Goal: Contribute content

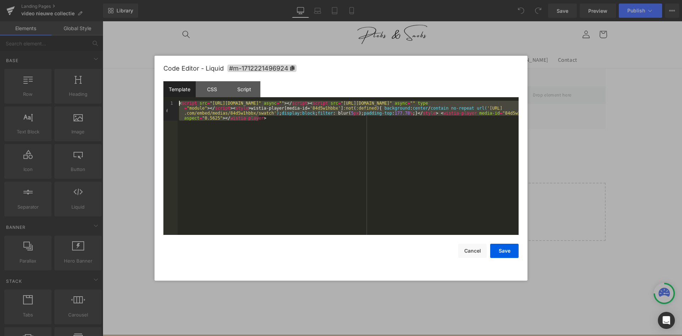
drag, startPoint x: 269, startPoint y: 119, endPoint x: 156, endPoint y: 86, distance: 118.2
click at [178, 101] on div "< script src = "https://fast.wistia.com/player.js" async = "" > </ script > < s…" at bounding box center [348, 168] width 341 height 134
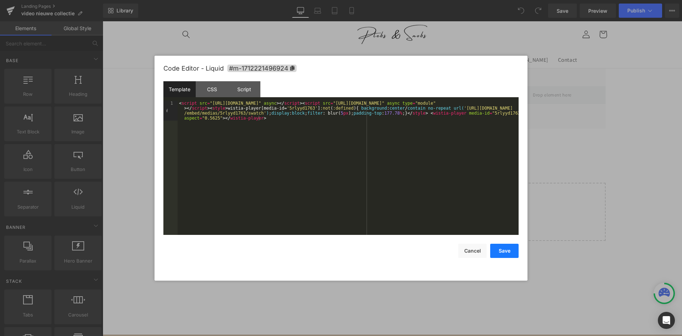
click at [503, 250] on button "Save" at bounding box center [504, 251] width 28 height 14
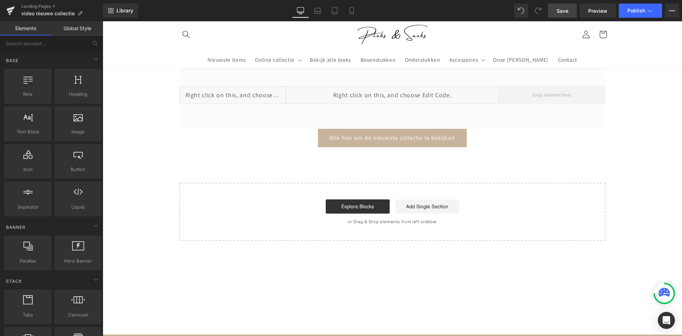
click at [551, 15] on link "Save" at bounding box center [562, 11] width 29 height 14
click at [600, 15] on link "Preview" at bounding box center [598, 11] width 36 height 14
click at [14, 10] on icon at bounding box center [10, 11] width 9 height 18
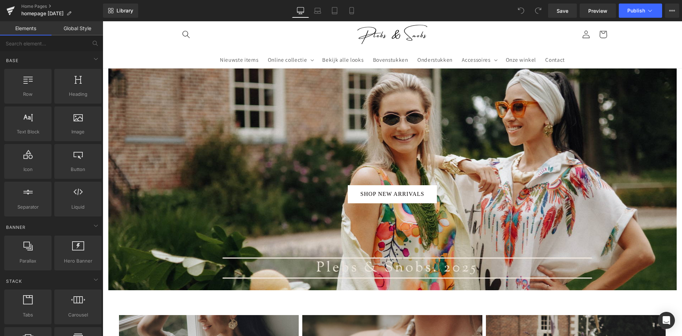
click at [232, 144] on div at bounding box center [392, 180] width 568 height 222
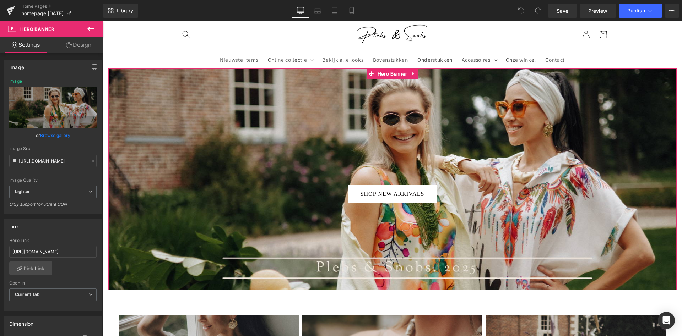
click at [67, 135] on link "Browse gallery" at bounding box center [55, 135] width 30 height 12
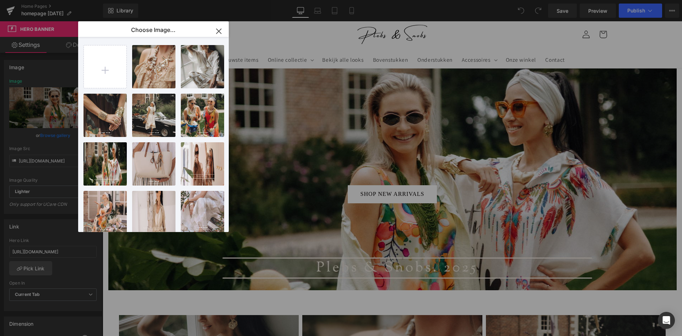
type input "C:\fakepath\2.png"
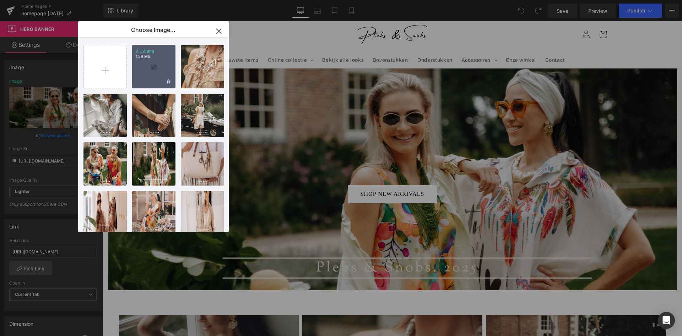
click at [150, 61] on div "2...2.png 1.58 MB" at bounding box center [153, 66] width 43 height 43
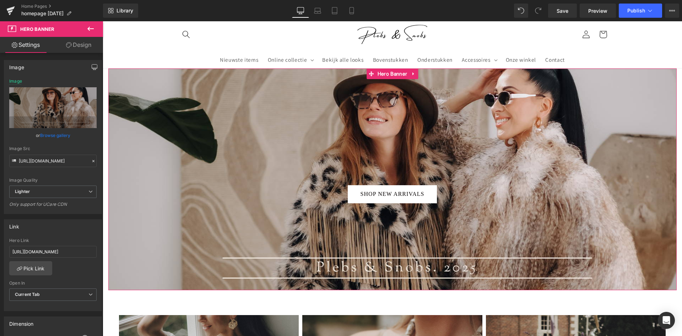
click at [93, 66] on icon "button" at bounding box center [95, 67] width 6 height 6
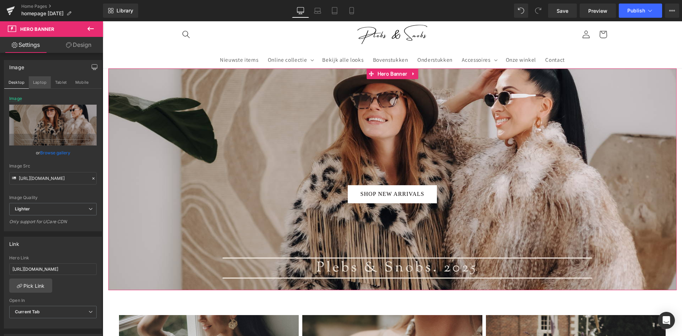
click at [34, 80] on button "Laptop" at bounding box center [40, 82] width 22 height 12
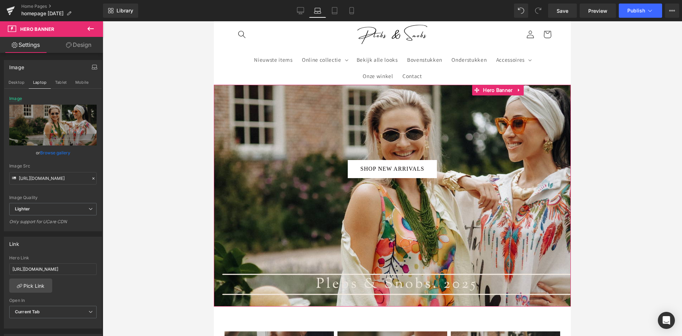
click at [51, 151] on link "Browse gallery" at bounding box center [55, 153] width 30 height 12
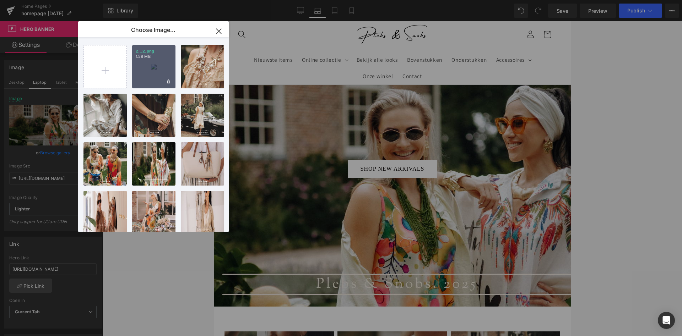
click at [137, 64] on div "2...2.png 1.58 MB" at bounding box center [153, 66] width 43 height 43
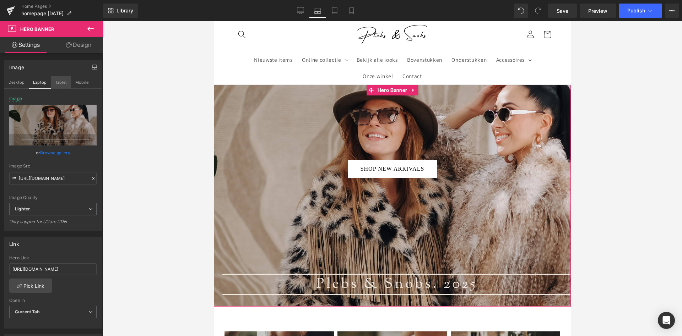
click at [60, 82] on button "Tablet" at bounding box center [61, 82] width 20 height 12
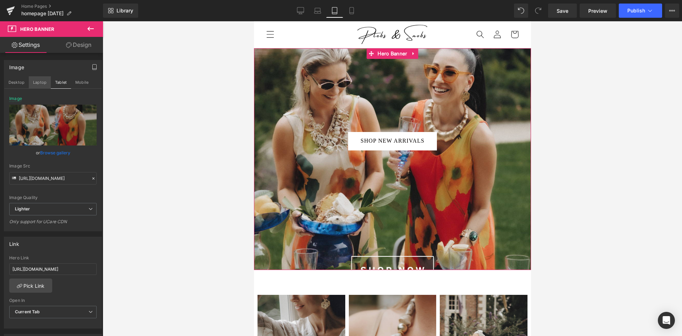
click at [43, 84] on button "Laptop" at bounding box center [40, 82] width 22 height 12
type input "https://ucarecdn.com/19c81400-9a28-4fed-9699-cb9b4ca9fdfe/-/format/auto/-/previ…"
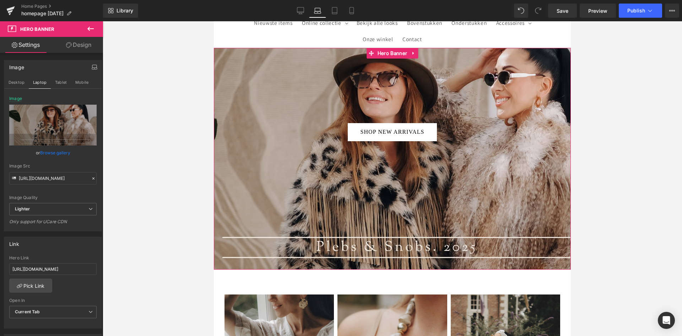
click at [55, 151] on link "Browse gallery" at bounding box center [55, 153] width 30 height 12
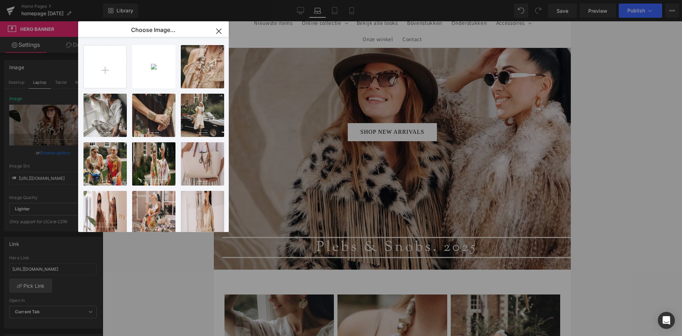
type input "C:\fakepath\4.png"
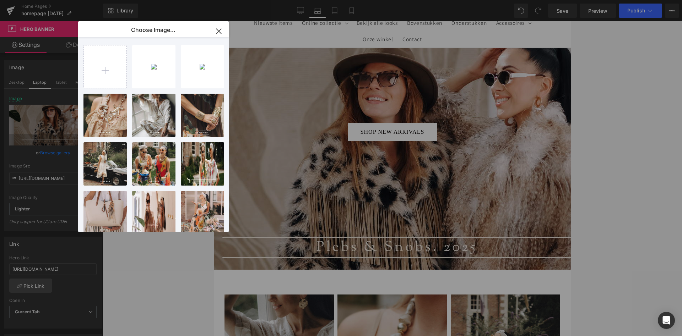
click at [216, 32] on icon "button" at bounding box center [218, 31] width 11 height 11
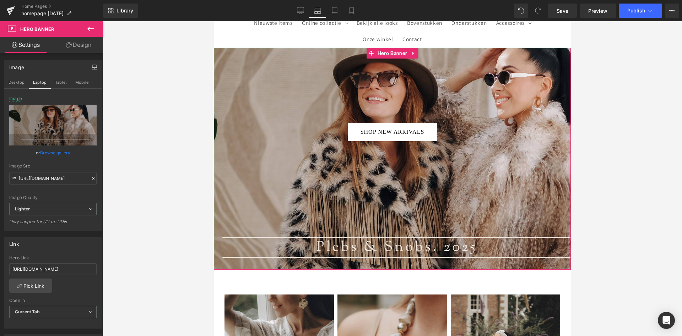
click at [96, 67] on icon "button" at bounding box center [95, 67] width 6 height 6
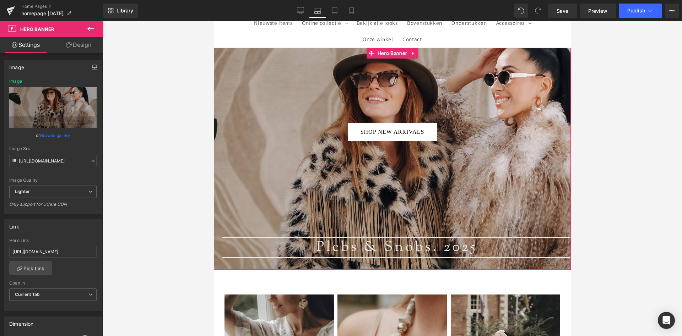
click at [96, 69] on icon "button" at bounding box center [94, 69] width 5 height 2
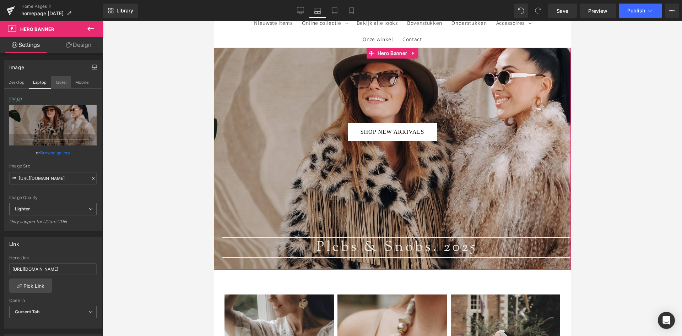
click at [64, 81] on button "Tablet" at bounding box center [61, 82] width 20 height 12
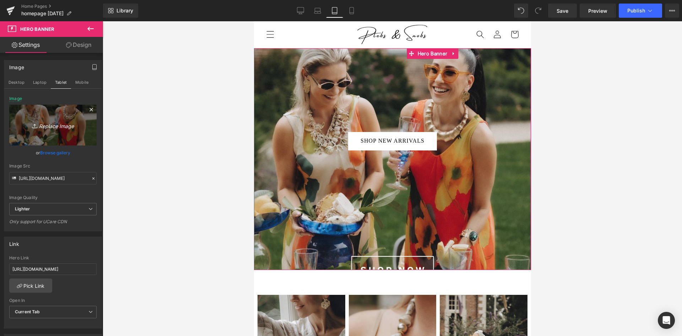
click at [54, 125] on icon "Replace Image" at bounding box center [53, 125] width 57 height 9
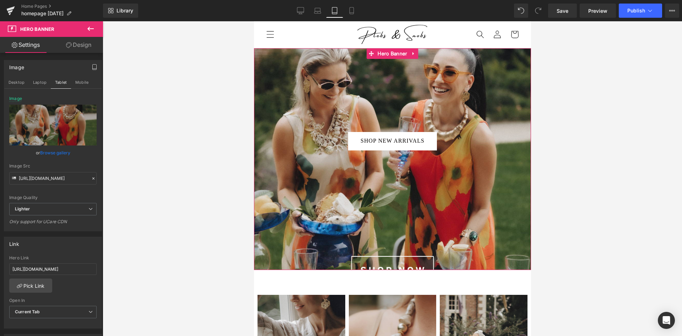
click at [54, 151] on link "Browse gallery" at bounding box center [55, 153] width 30 height 12
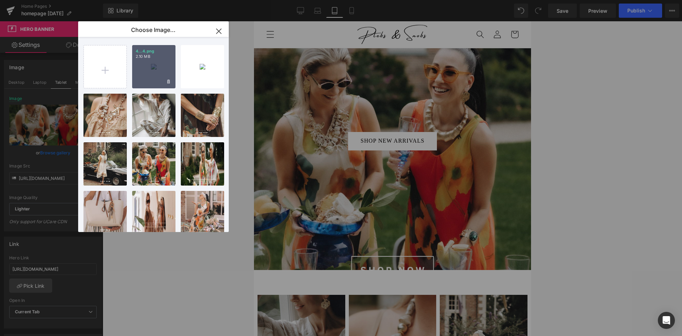
click at [141, 63] on div "4...4.png 2.10 MB" at bounding box center [153, 66] width 43 height 43
type input "https://ucarecdn.com/328ed9b0-674a-4cda-b454-440cc29b3166/-/format/auto/-/previ…"
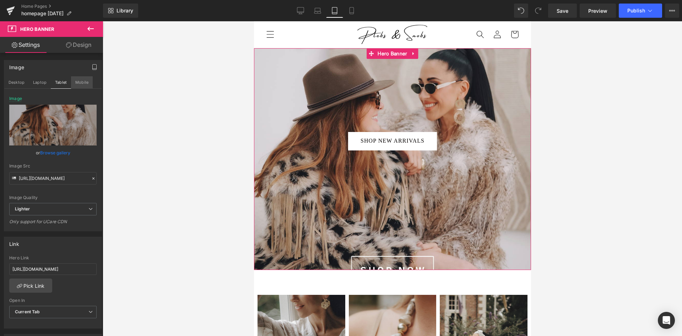
click at [85, 82] on button "Mobile" at bounding box center [82, 82] width 22 height 12
type input "479"
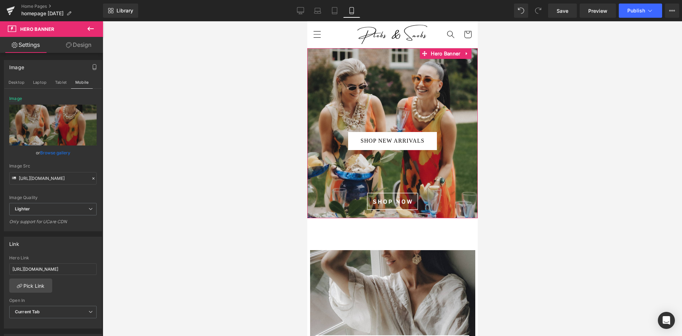
click at [56, 151] on link "Browse gallery" at bounding box center [55, 153] width 30 height 12
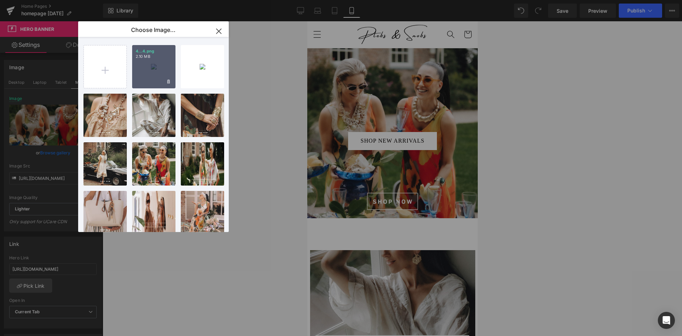
click at [151, 74] on div "4...4.png 2.10 MB" at bounding box center [153, 66] width 43 height 43
type input "https://ucarecdn.com/328ed9b0-674a-4cda-b454-440cc29b3166/-/format/auto/-/previ…"
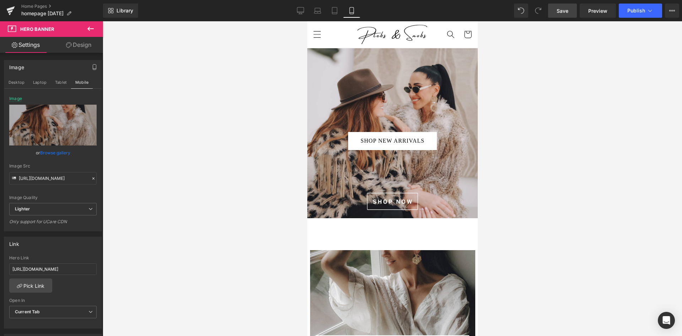
click at [558, 12] on span "Save" at bounding box center [562, 10] width 12 height 7
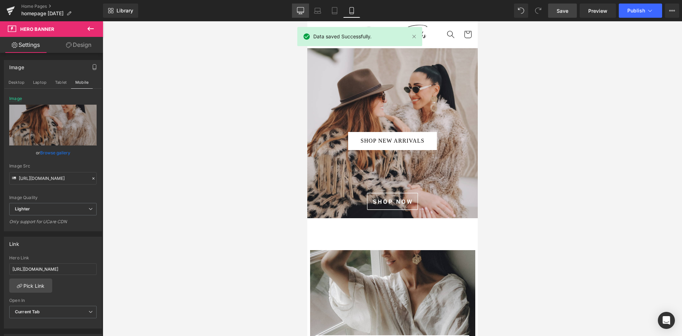
click at [300, 9] on icon at bounding box center [300, 10] width 7 height 7
type input "625"
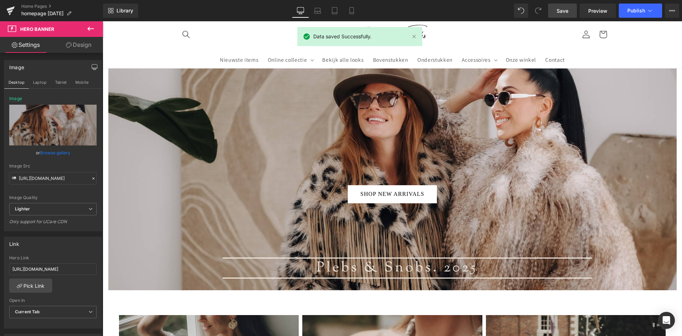
type input "https://ucarecdn.com/19c81400-9a28-4fed-9699-cb9b4ca9fdfe/-/format/auto/-/previ…"
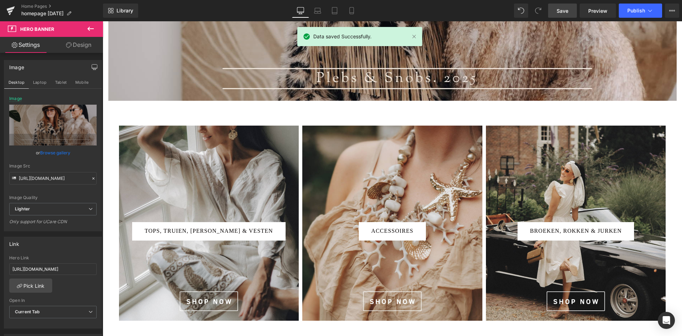
scroll to position [202, 0]
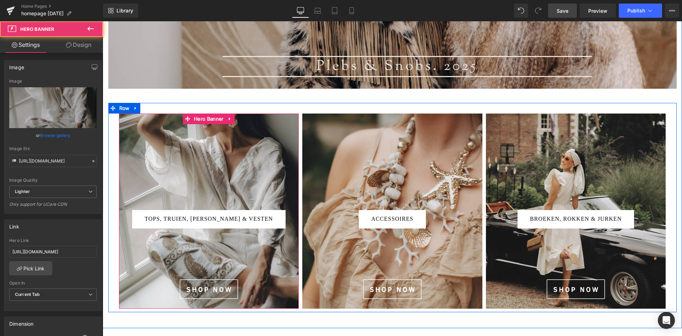
click at [212, 172] on div at bounding box center [209, 211] width 180 height 195
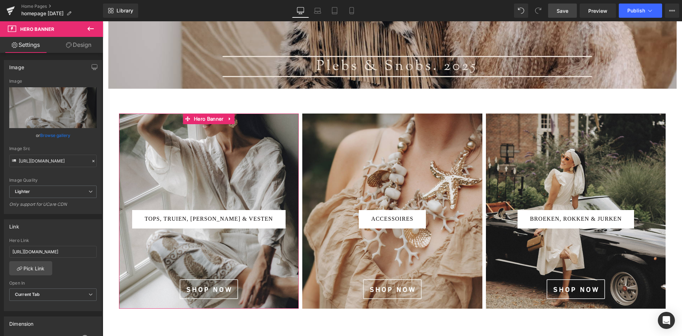
click at [63, 133] on link "Browse gallery" at bounding box center [55, 135] width 30 height 12
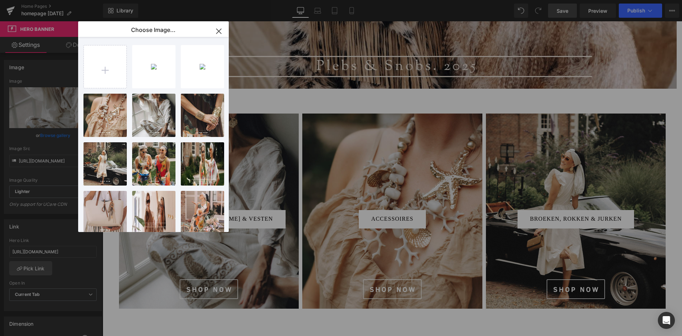
type input "C:\fakepath\13.png"
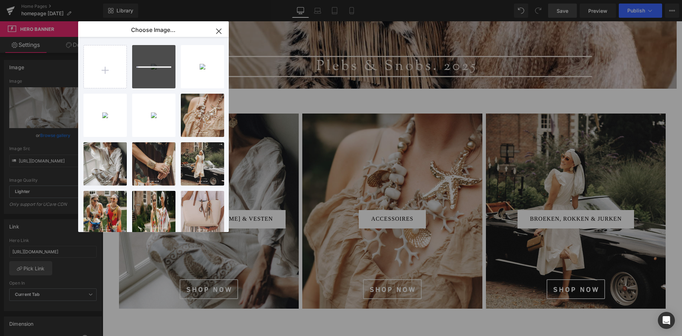
type input "C:\fakepath\11.png"
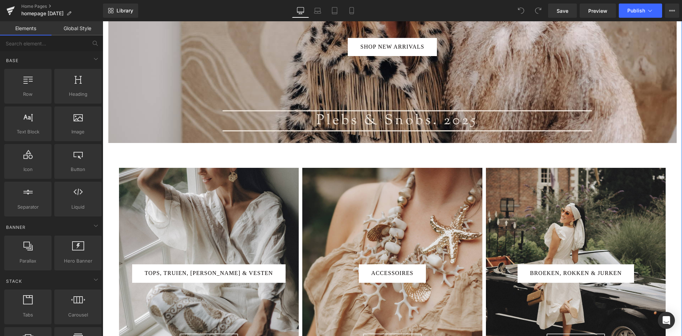
scroll to position [181, 0]
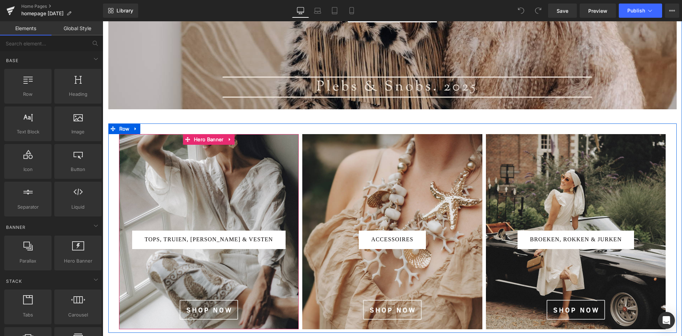
click at [237, 194] on div at bounding box center [209, 231] width 180 height 195
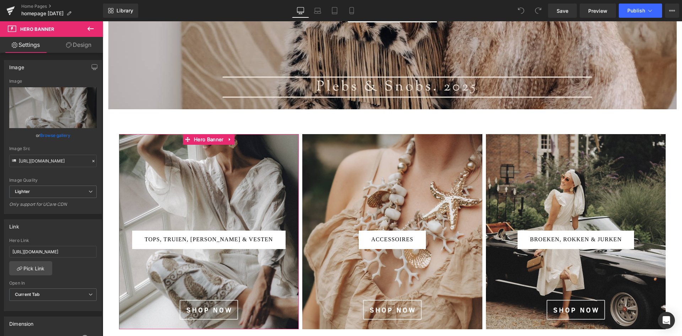
click at [63, 134] on link "Browse gallery" at bounding box center [55, 135] width 30 height 12
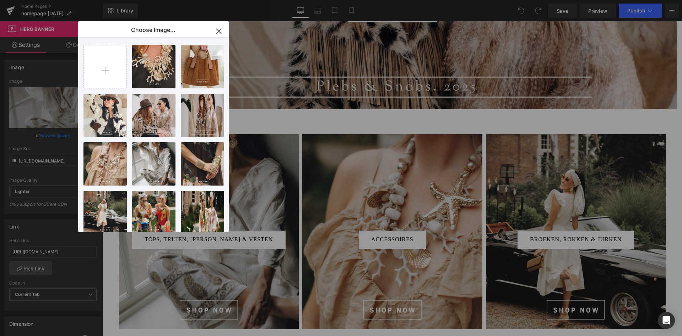
type input "C:\fakepath\6.png"
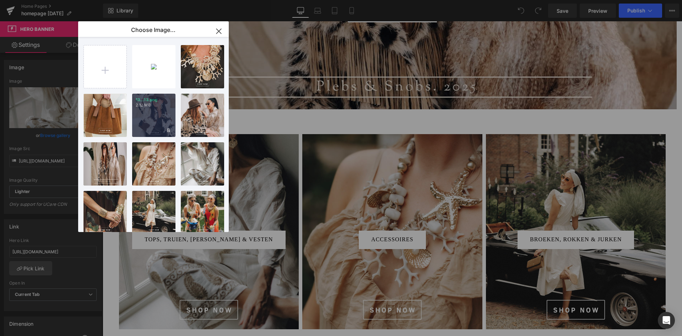
click at [151, 107] on p "2.12 MB" at bounding box center [154, 105] width 36 height 5
type input "[URL][DOMAIN_NAME]"
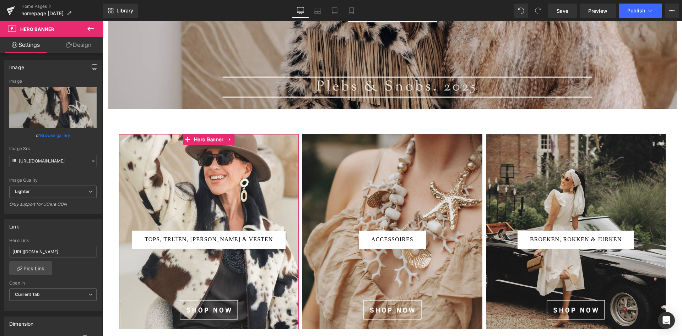
click at [89, 66] on button "button" at bounding box center [94, 66] width 11 height 13
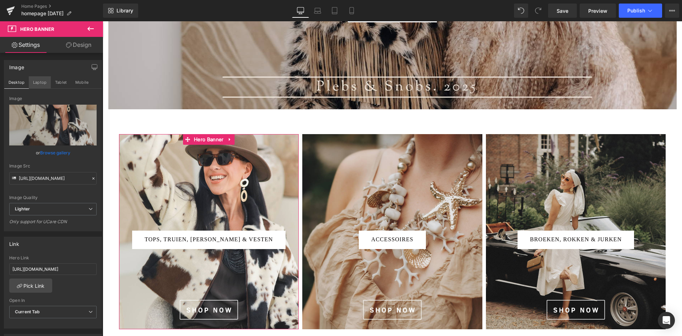
click at [43, 81] on button "Laptop" at bounding box center [40, 82] width 22 height 12
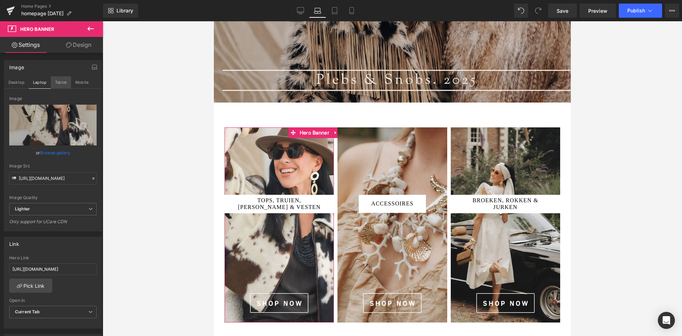
click at [63, 82] on button "Tablet" at bounding box center [61, 82] width 20 height 12
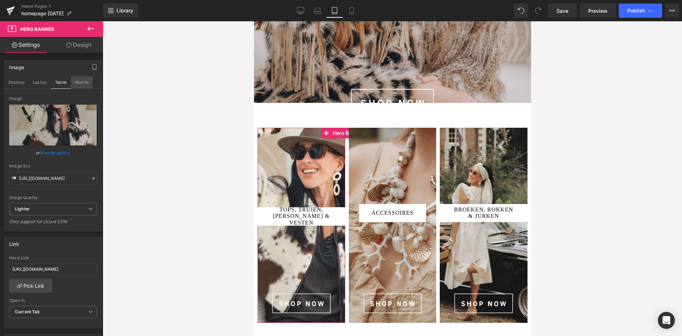
click at [85, 85] on button "Mobile" at bounding box center [82, 82] width 22 height 12
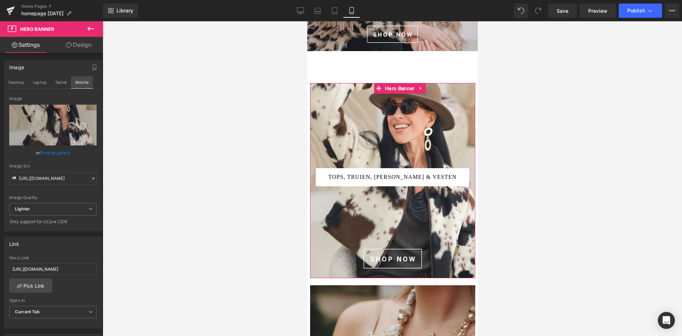
scroll to position [123, 0]
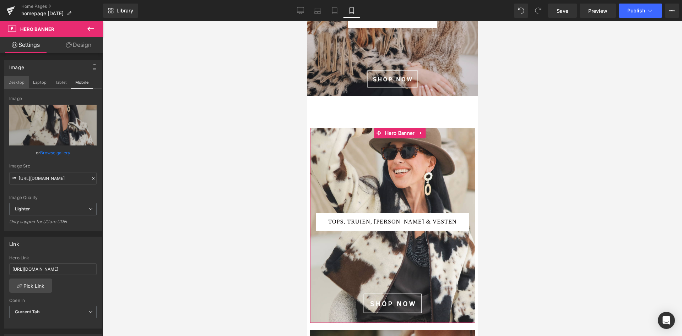
click at [17, 79] on button "Desktop" at bounding box center [16, 82] width 25 height 12
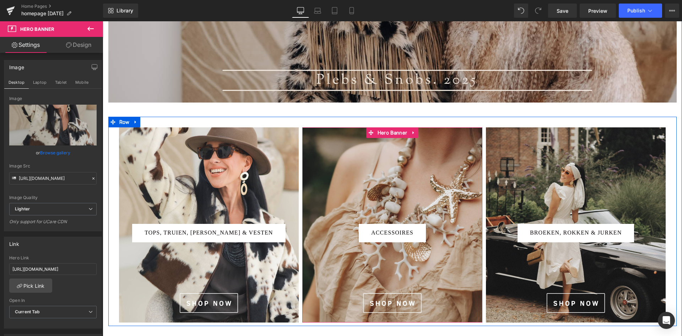
click at [378, 171] on div at bounding box center [392, 224] width 180 height 195
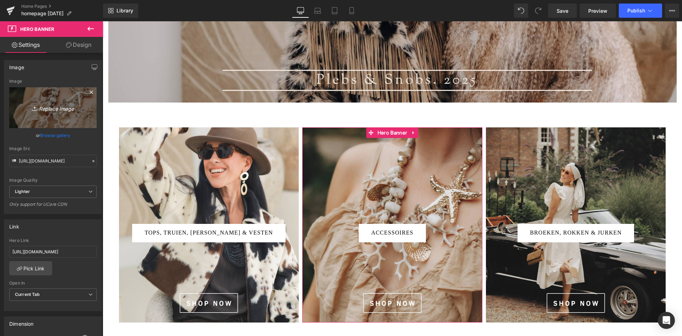
click at [55, 105] on icon "Replace Image" at bounding box center [53, 107] width 57 height 9
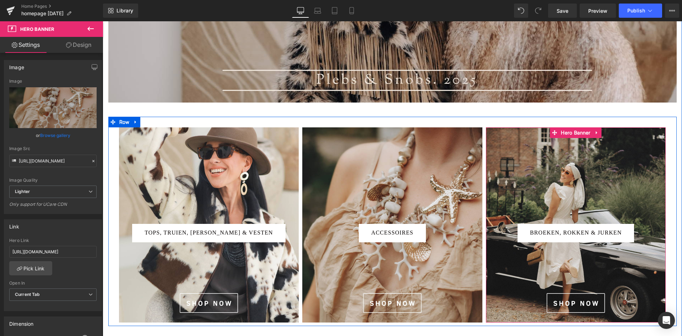
click at [533, 163] on div at bounding box center [576, 224] width 180 height 195
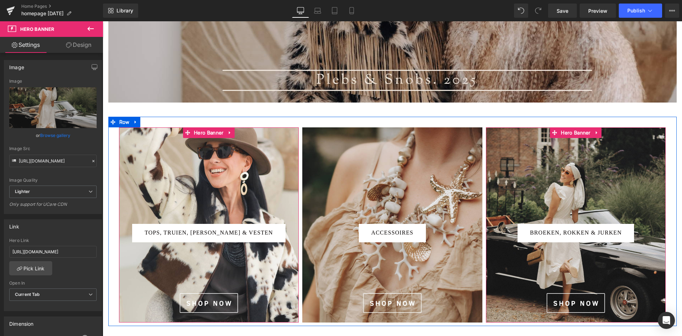
click at [64, 135] on link "Browse gallery" at bounding box center [55, 135] width 30 height 12
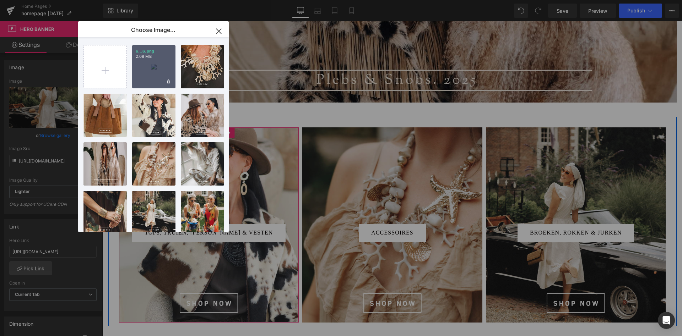
click at [152, 62] on div "6...6.png 2.08 MB" at bounding box center [153, 66] width 43 height 43
type input "[URL][DOMAIN_NAME]"
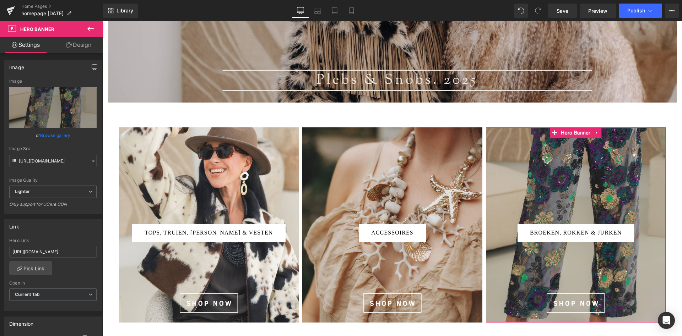
click at [94, 69] on icon "button" at bounding box center [94, 67] width 5 height 4
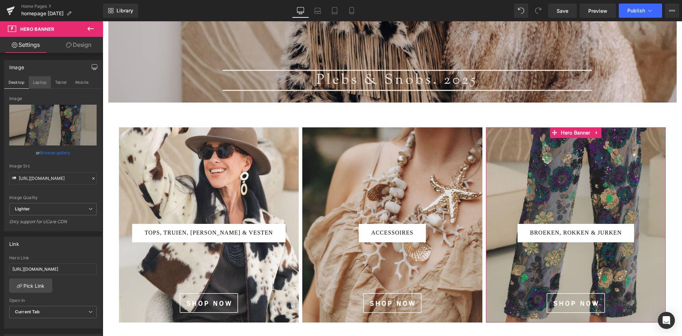
click at [45, 85] on button "Laptop" at bounding box center [40, 82] width 22 height 12
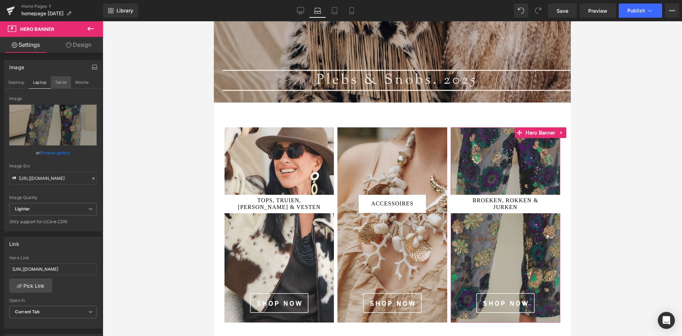
click at [61, 83] on button "Tablet" at bounding box center [61, 82] width 20 height 12
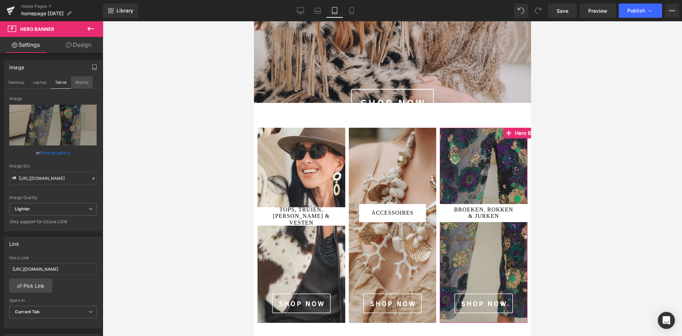
click at [84, 85] on button "Mobile" at bounding box center [82, 82] width 22 height 12
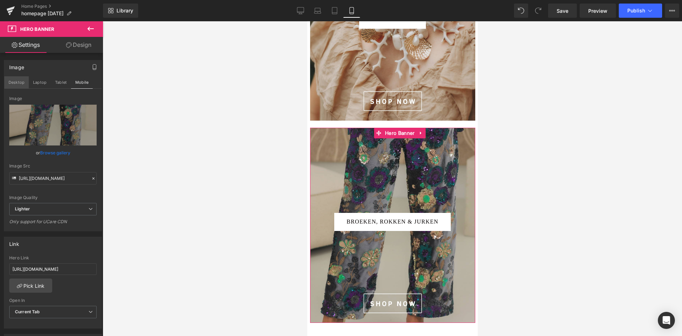
click at [11, 80] on button "Desktop" at bounding box center [16, 82] width 25 height 12
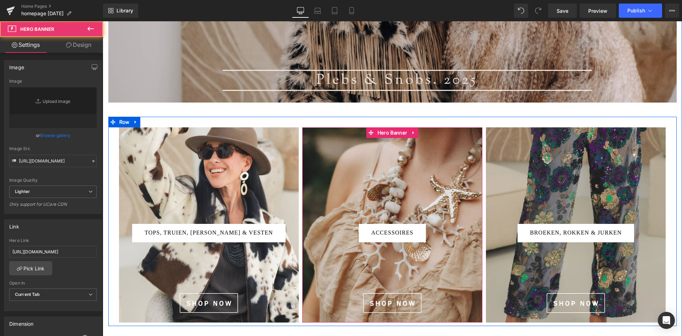
click at [385, 171] on div at bounding box center [392, 224] width 180 height 195
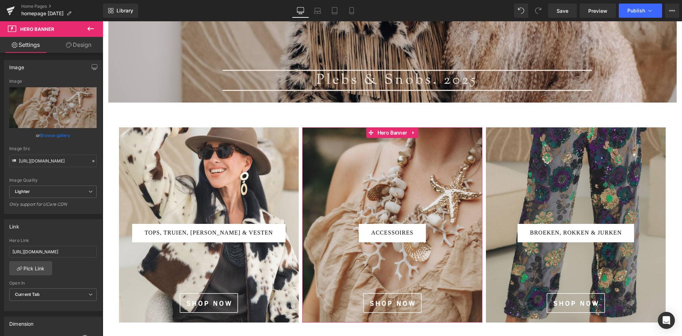
click at [55, 134] on link "Browse gallery" at bounding box center [55, 135] width 30 height 12
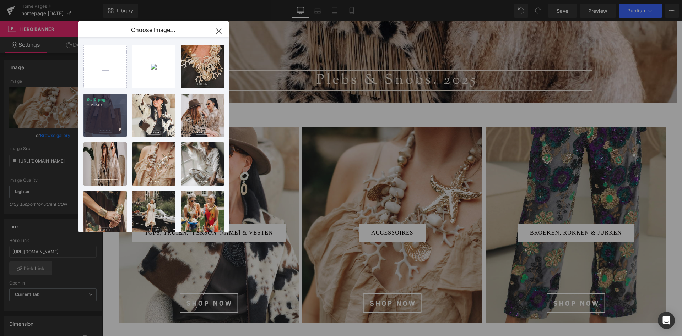
click at [104, 112] on div "9...9.png 2.15 MB" at bounding box center [104, 115] width 43 height 43
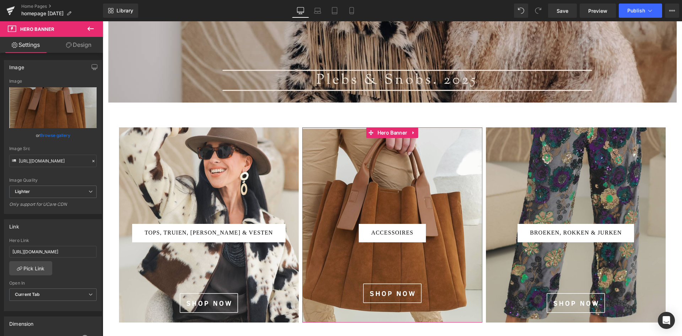
click at [61, 135] on link "Browse gallery" at bounding box center [55, 135] width 30 height 12
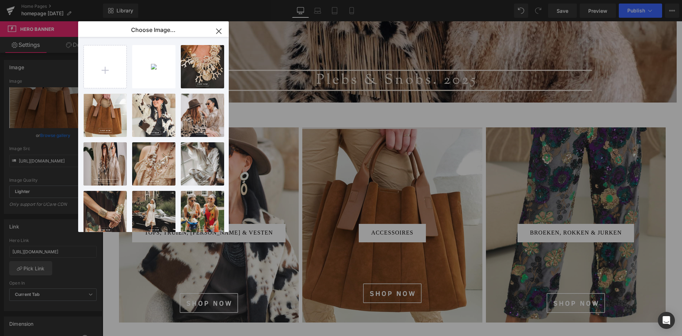
click at [180, 76] on div "6...6.png 2.08 MB Delete image? Yes No 11...11.png 2.48 MB Delete image? Yes No…" at bounding box center [155, 134] width 145 height 195
click at [198, 76] on div "11...11.png 2.48 MB" at bounding box center [202, 66] width 43 height 43
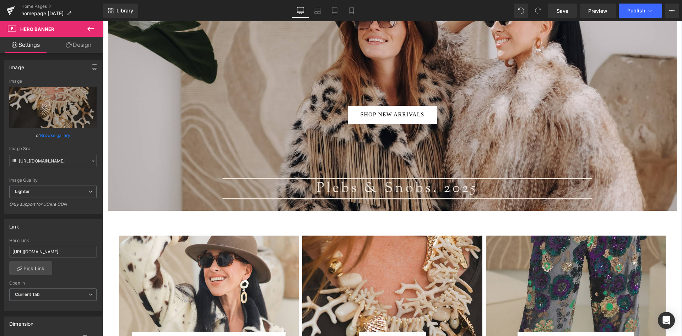
scroll to position [79, 0]
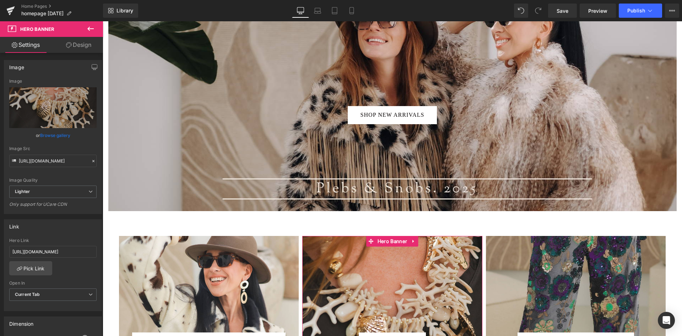
click at [59, 132] on link "Browse gallery" at bounding box center [55, 135] width 30 height 12
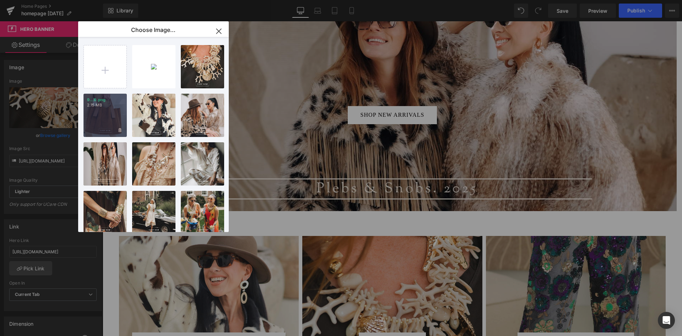
click at [112, 110] on div "9...9.png 2.15 MB" at bounding box center [104, 115] width 43 height 43
type input "[URL][DOMAIN_NAME]"
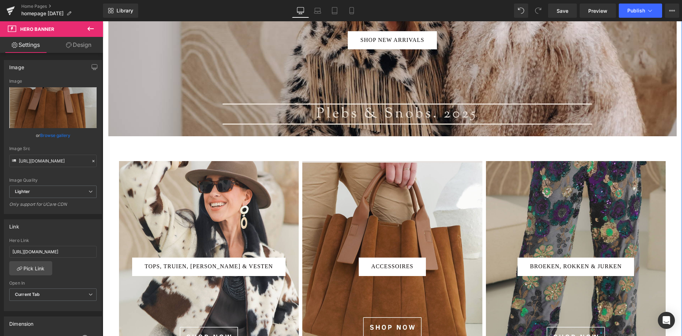
scroll to position [188, 0]
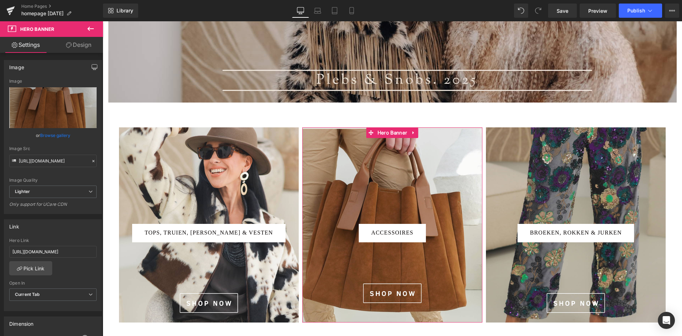
click at [93, 66] on icon "button" at bounding box center [95, 67] width 6 height 6
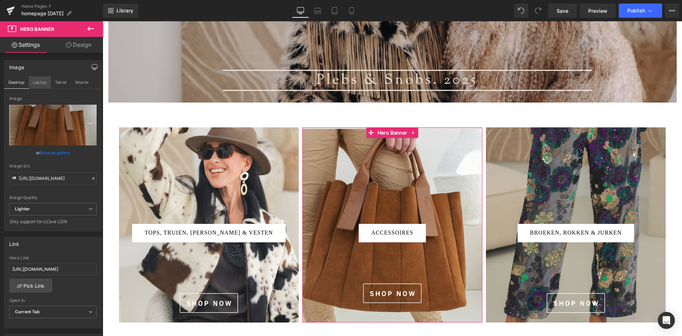
click at [43, 86] on button "Laptop" at bounding box center [40, 82] width 22 height 12
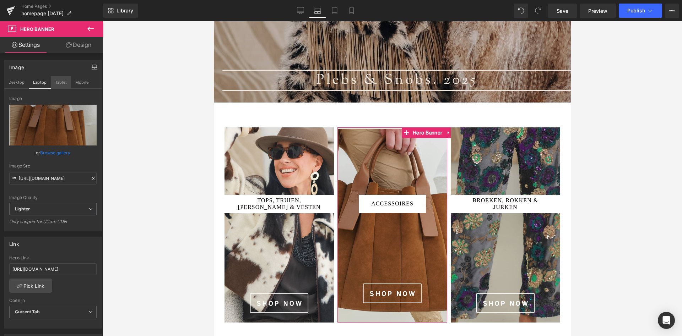
click at [63, 82] on button "Tablet" at bounding box center [61, 82] width 20 height 12
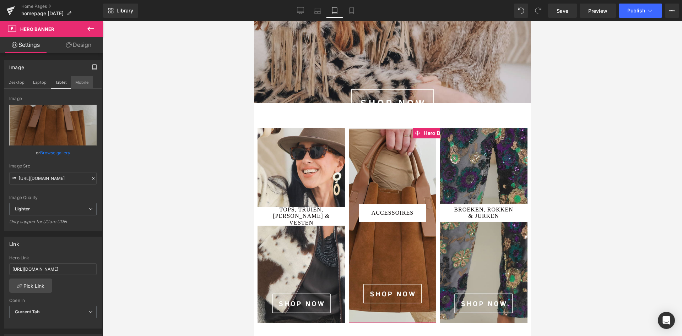
click at [83, 83] on button "Mobile" at bounding box center [82, 82] width 22 height 12
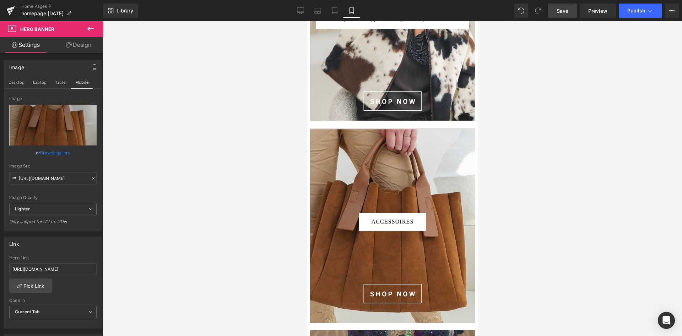
click at [563, 17] on link "Save" at bounding box center [562, 11] width 29 height 14
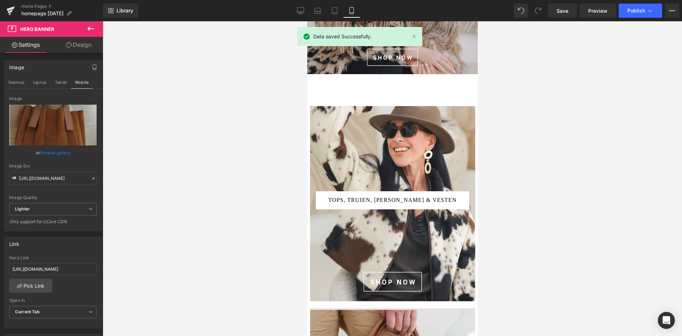
scroll to position [144, 0]
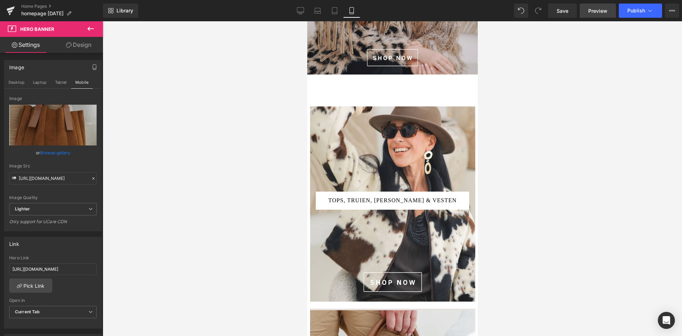
click at [599, 12] on span "Preview" at bounding box center [597, 10] width 19 height 7
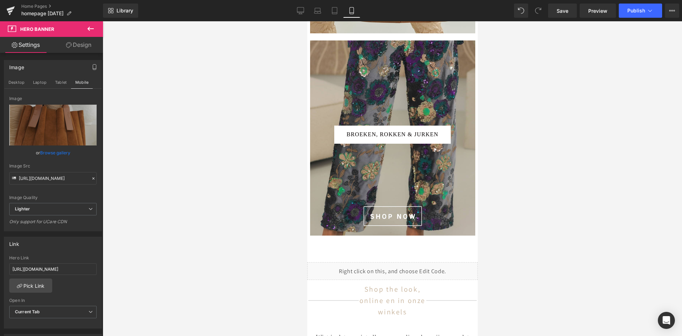
scroll to position [397, 0]
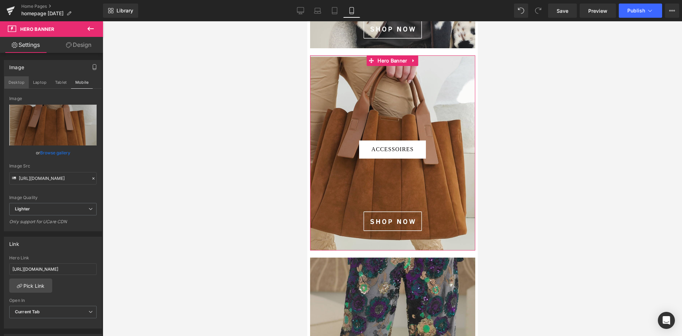
click at [17, 85] on button "Desktop" at bounding box center [16, 82] width 25 height 12
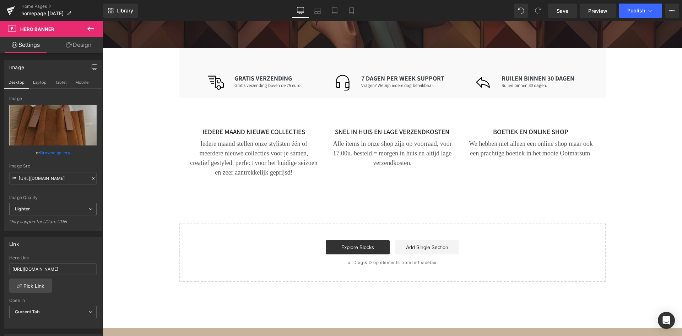
scroll to position [2166, 0]
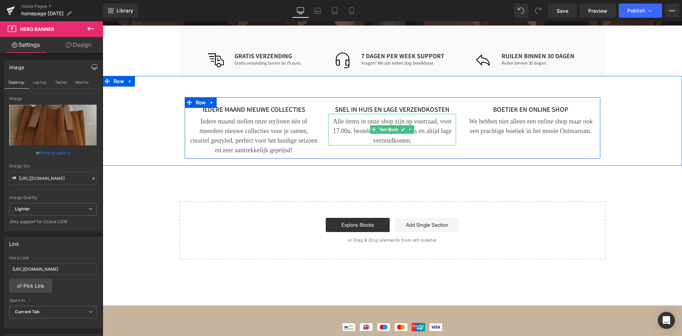
click at [357, 117] on p "Alle items in onze shop zijn op voorraad, voor 17.00u. besteld = morgen in huis…" at bounding box center [392, 131] width 128 height 29
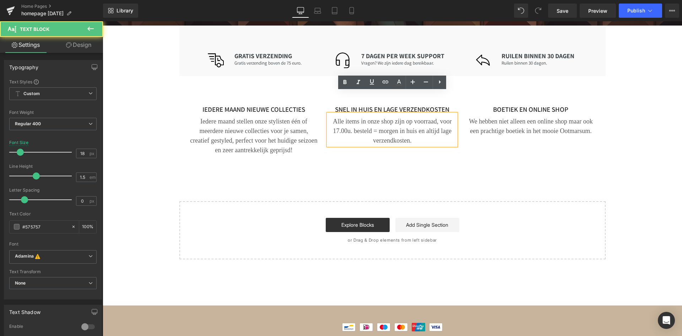
drag, startPoint x: 341, startPoint y: 107, endPoint x: 383, endPoint y: 114, distance: 42.9
click at [341, 117] on p "Alle items in onze shop zijn op voorraad, voor 17.00u. besteld = morgen in huis…" at bounding box center [392, 131] width 128 height 29
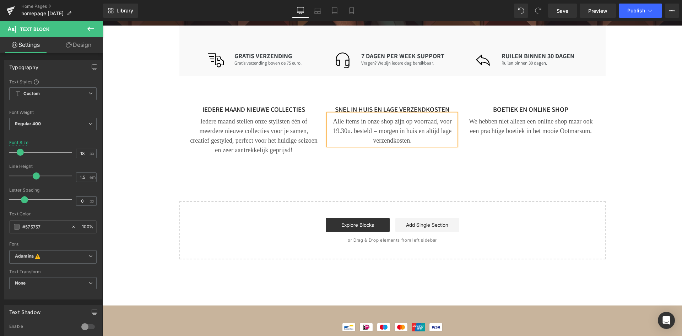
click at [151, 108] on div "IEDERE MAAND NIEUWE COLLECTIES Text Block Iedere maand stellen onze stylisten é…" at bounding box center [392, 125] width 579 height 76
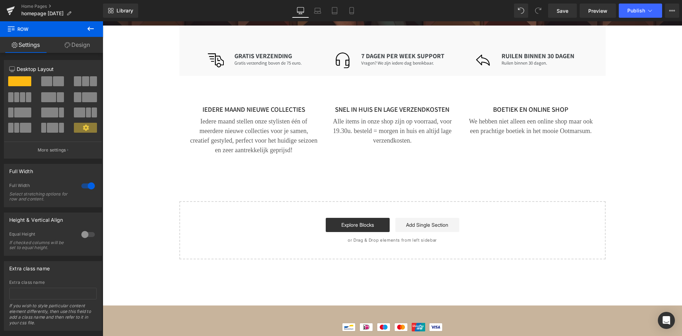
scroll to position [2094, 0]
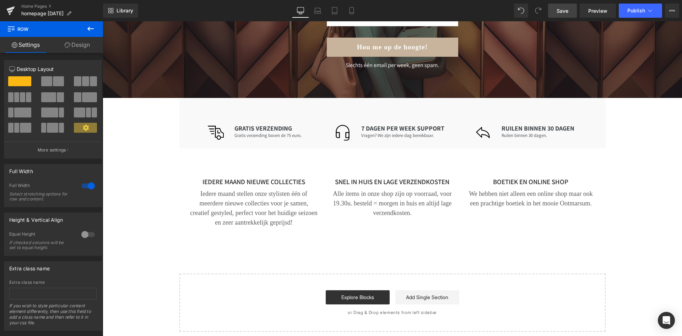
click at [566, 10] on span "Save" at bounding box center [562, 10] width 12 height 7
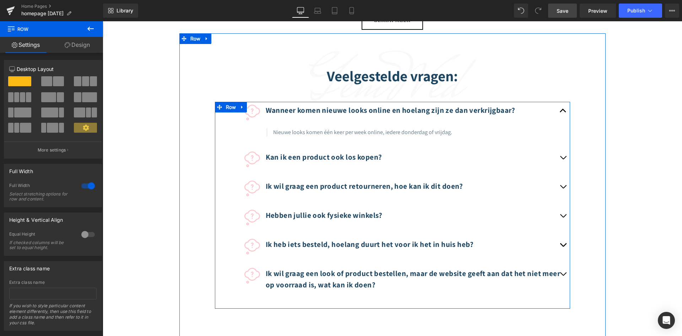
scroll to position [1551, 0]
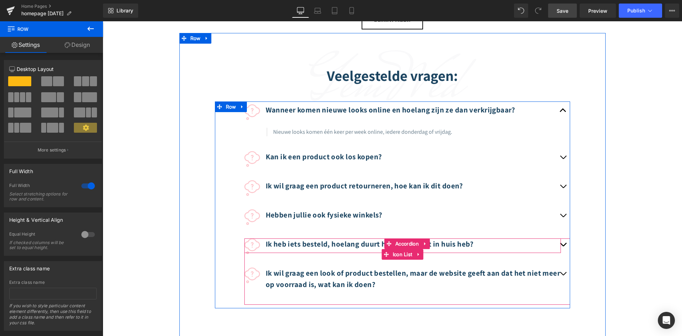
click at [321, 239] on strong "Ik heb iets besteld, hoelang duurt het voor ik het in huis heb?" at bounding box center [370, 244] width 208 height 10
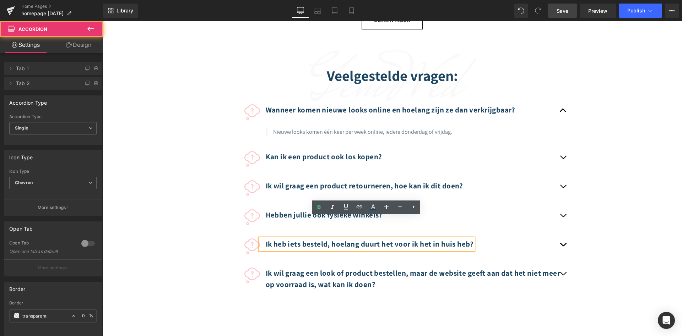
click at [563, 246] on span "button" at bounding box center [563, 246] width 0 height 0
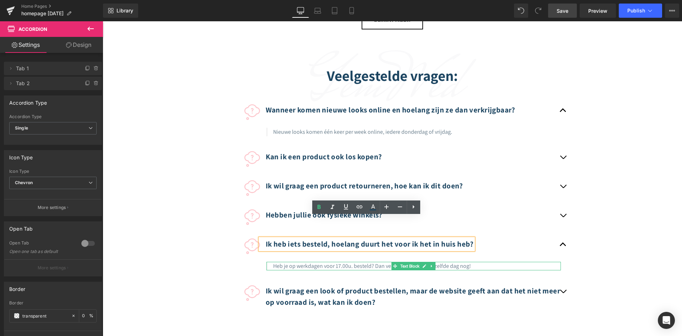
click at [361, 262] on p "Heb je op werkdagen voor 17.00u. besteld? Dan verzenden we het dezelfde dag nog!" at bounding box center [417, 266] width 288 height 9
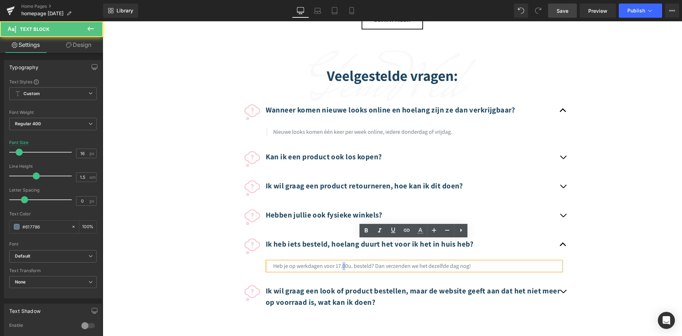
click at [342, 262] on p "Heb je op werkdagen voor 17.00u. besteld? Dan verzenden we het dezelfde dag nog!" at bounding box center [417, 266] width 288 height 9
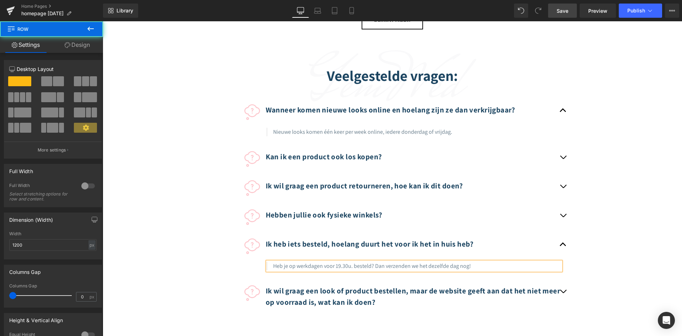
click at [193, 241] on div "Veelgestelde vragen: Heading Row Image Wanneer komen nieuwe looks online en hoe…" at bounding box center [392, 188] width 426 height 276
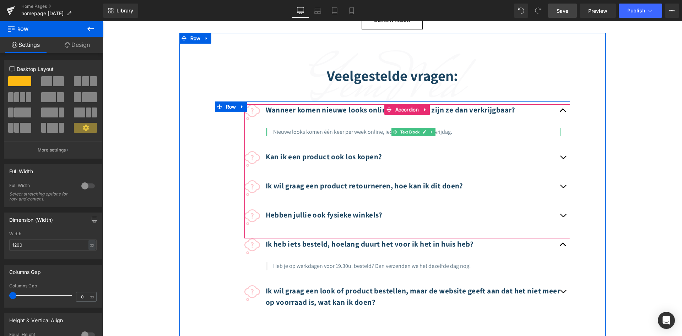
click at [362, 128] on p "Nieuwe looks komen één keer per week online, iedere donderdag of vrijdag." at bounding box center [417, 132] width 288 height 9
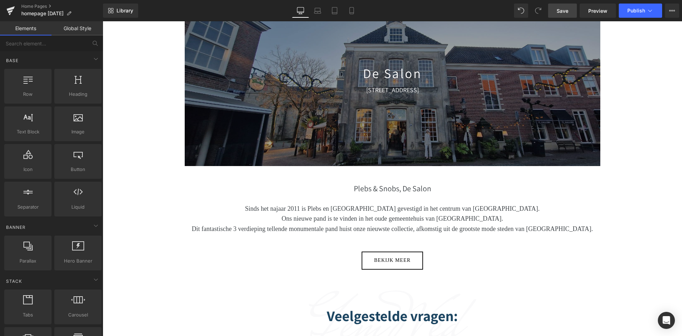
scroll to position [1297, 0]
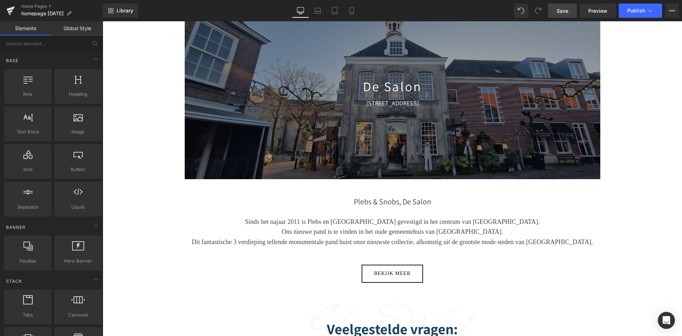
click at [560, 13] on span "Save" at bounding box center [562, 10] width 12 height 7
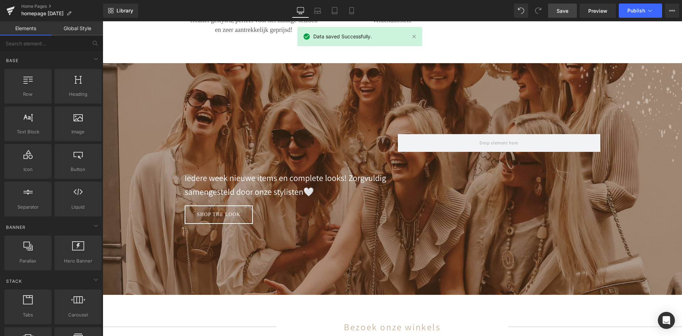
scroll to position [500, 0]
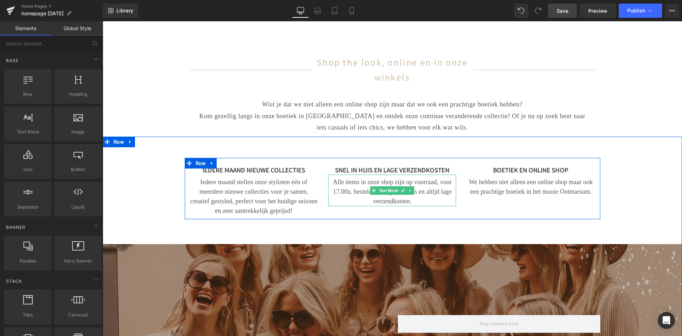
click at [343, 191] on p "Alle items in onze shop zijn op voorraad, voor 17.00u. besteld = morgen in huis…" at bounding box center [392, 192] width 128 height 29
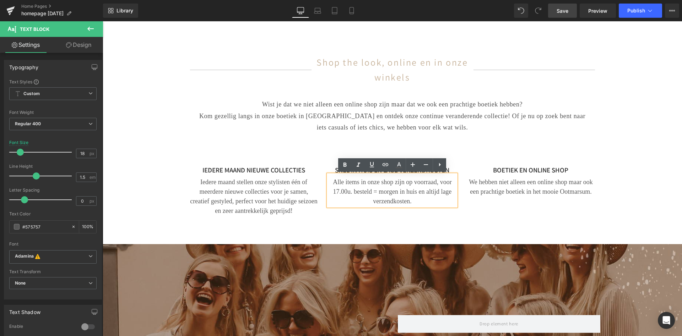
click at [339, 192] on p "Alle items in onze shop zijn op voorraad, voor 17.00u. besteld = morgen in huis…" at bounding box center [392, 192] width 128 height 29
drag, startPoint x: 563, startPoint y: 13, endPoint x: 341, endPoint y: 87, distance: 234.4
click at [563, 13] on span "Save" at bounding box center [562, 10] width 12 height 7
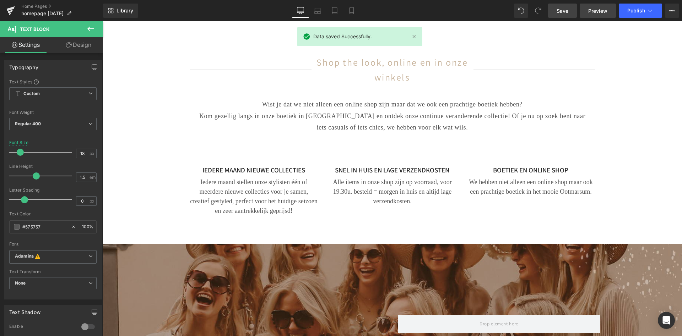
click at [597, 11] on span "Preview" at bounding box center [597, 10] width 19 height 7
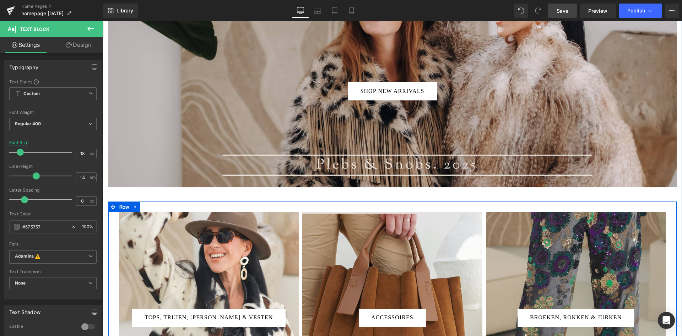
scroll to position [36, 0]
